Goal: Task Accomplishment & Management: Manage account settings

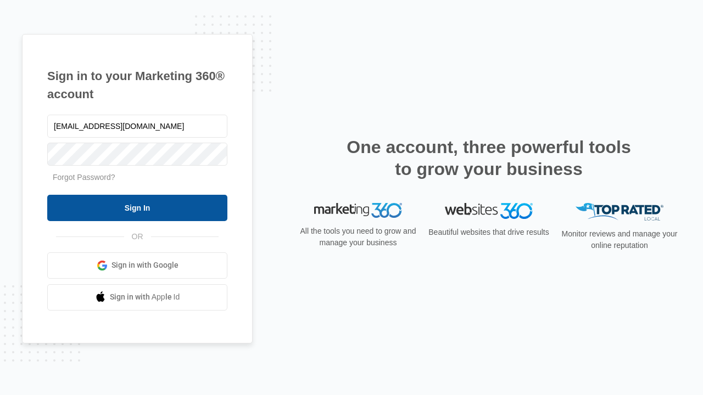
click at [137, 208] on input "Sign In" at bounding box center [137, 208] width 180 height 26
